Goal: Find specific page/section

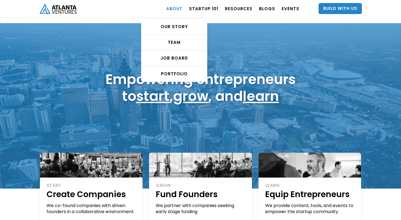
click at [181, 6] on link "ABOUT" at bounding box center [174, 8] width 16 height 15
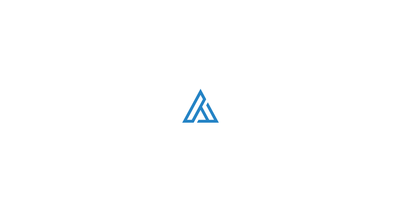
click at [180, 38] on div "Loading. . ." at bounding box center [200, 110] width 401 height 220
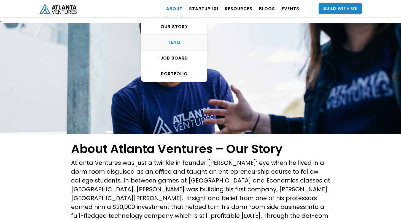
click at [179, 41] on div "TEAM" at bounding box center [174, 43] width 66 height 6
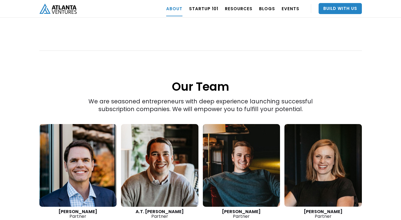
scroll to position [701, 0]
click at [164, 168] on link at bounding box center [159, 165] width 77 height 83
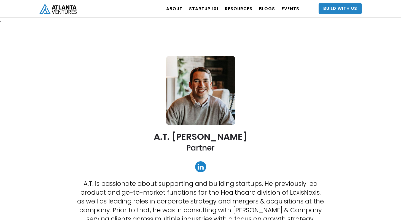
scroll to position [1, 0]
